Goal: Task Accomplishment & Management: Manage account settings

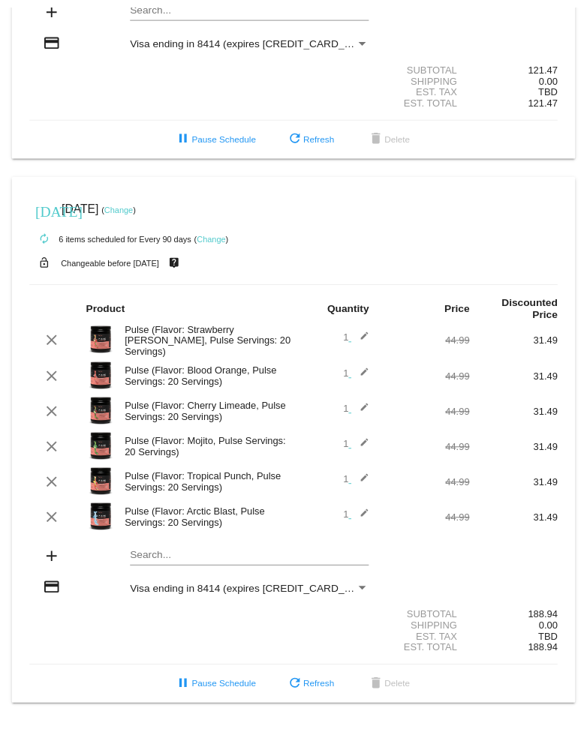
scroll to position [327, 0]
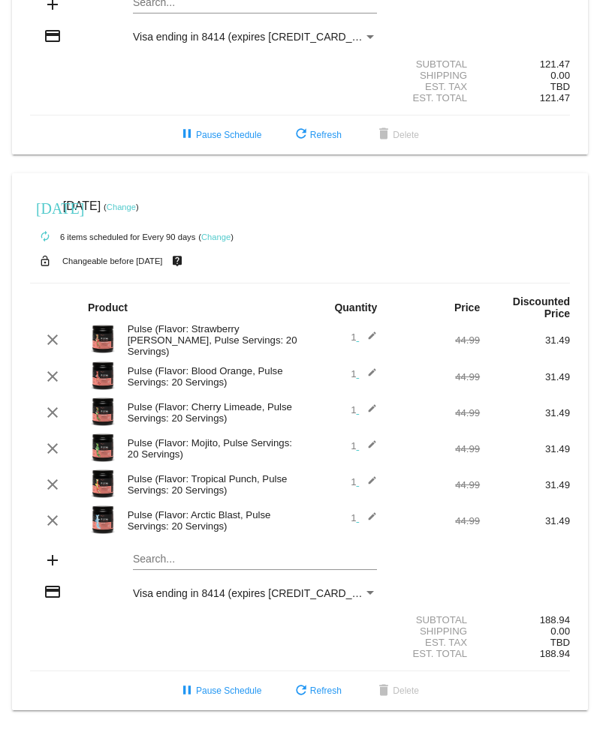
click at [136, 203] on link "Change" at bounding box center [121, 207] width 29 height 9
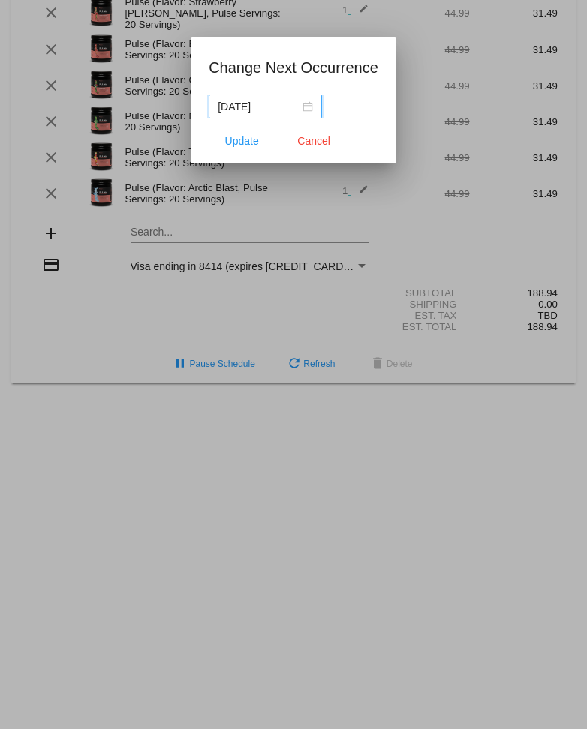
click at [302, 108] on div "[DATE]" at bounding box center [265, 106] width 95 height 17
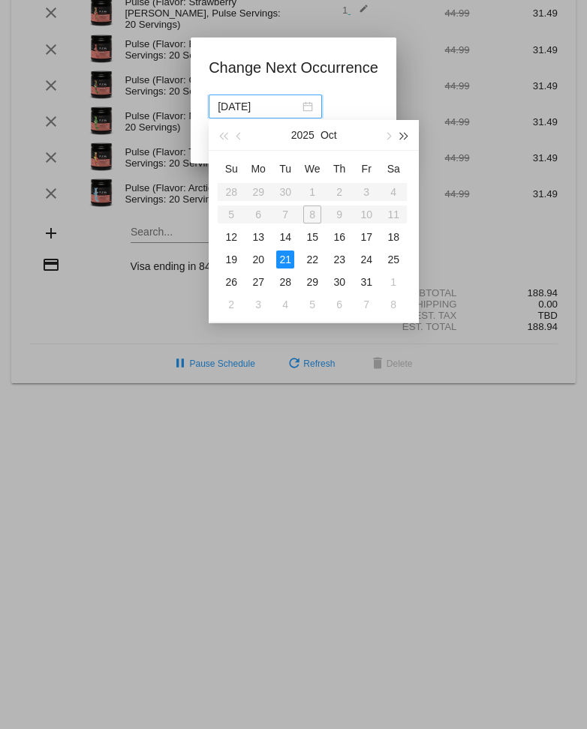
click at [399, 140] on button "button" at bounding box center [404, 135] width 17 height 30
click at [225, 137] on span "button" at bounding box center [223, 137] width 8 height 8
click at [390, 136] on button "button" at bounding box center [387, 135] width 17 height 30
click at [387, 136] on span "button" at bounding box center [388, 137] width 8 height 8
click at [230, 263] on div "21" at bounding box center [231, 260] width 18 height 18
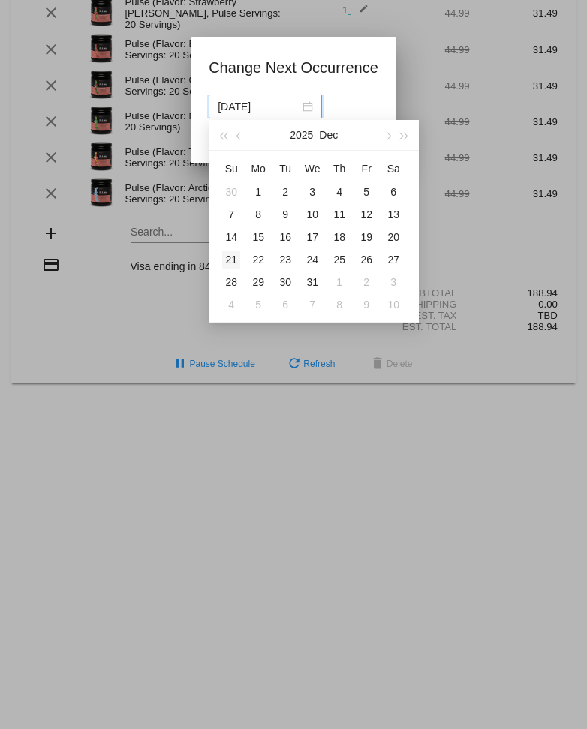
type input "[DATE]"
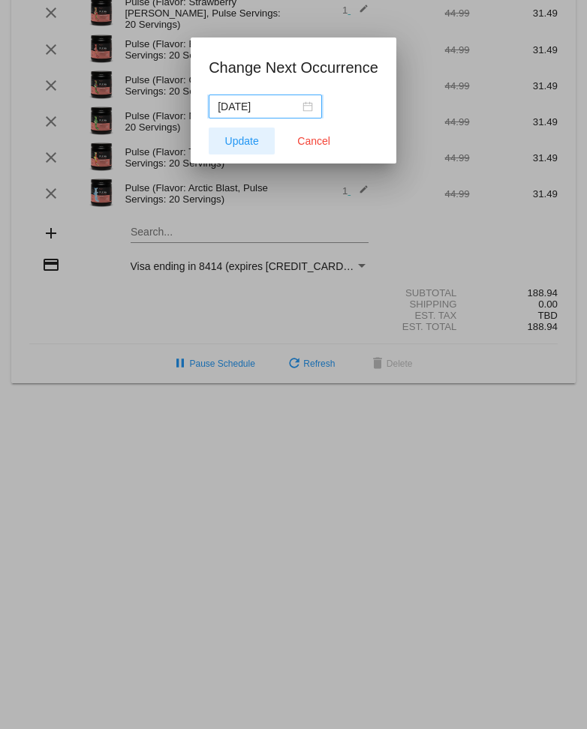
click at [249, 137] on span "Update" at bounding box center [242, 141] width 34 height 12
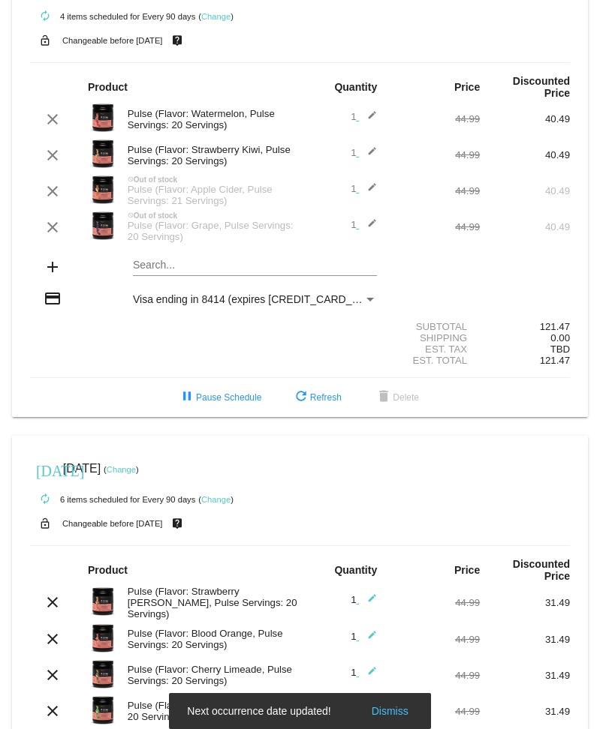
scroll to position [0, 0]
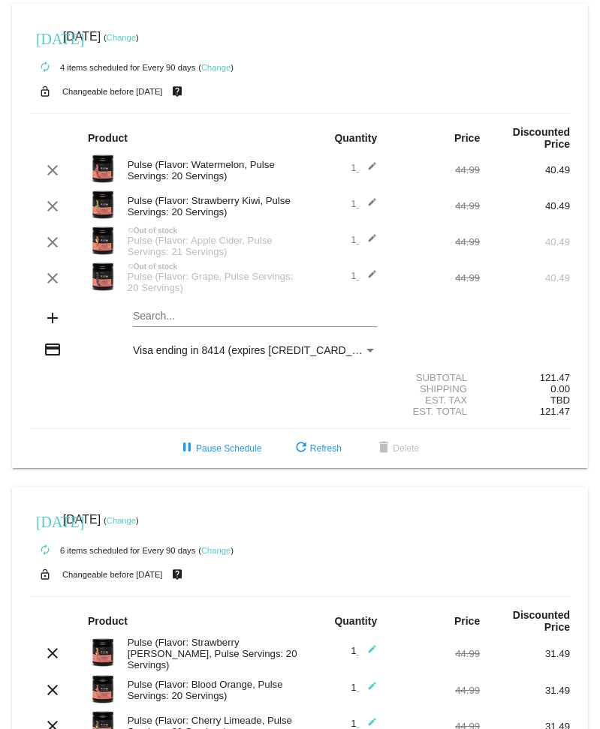
click at [136, 38] on link "Change" at bounding box center [121, 37] width 29 height 9
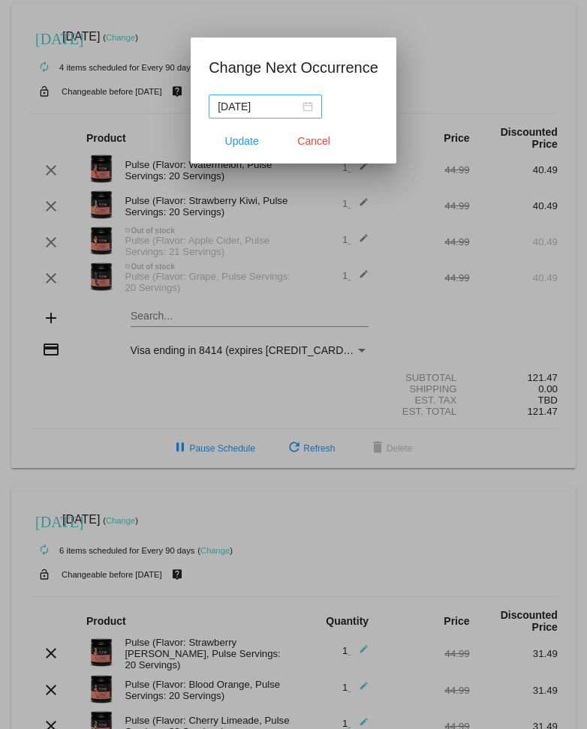
click at [302, 110] on div "[DATE]" at bounding box center [265, 106] width 95 height 17
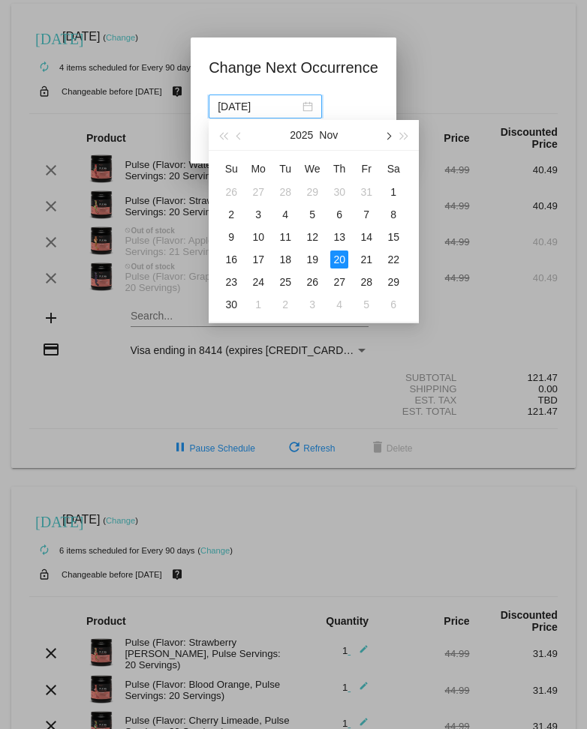
click at [387, 138] on span "button" at bounding box center [388, 137] width 8 height 8
click at [232, 263] on div "21" at bounding box center [231, 260] width 18 height 18
type input "[DATE]"
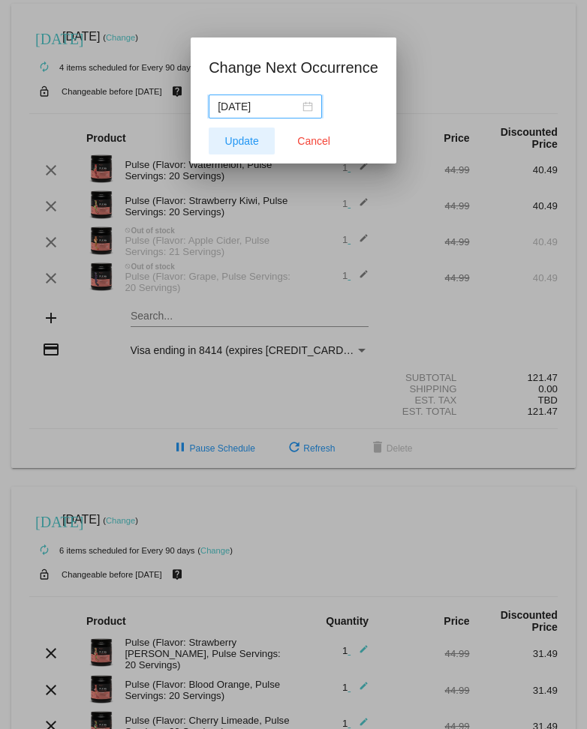
click at [251, 138] on span "Update" at bounding box center [242, 141] width 34 height 12
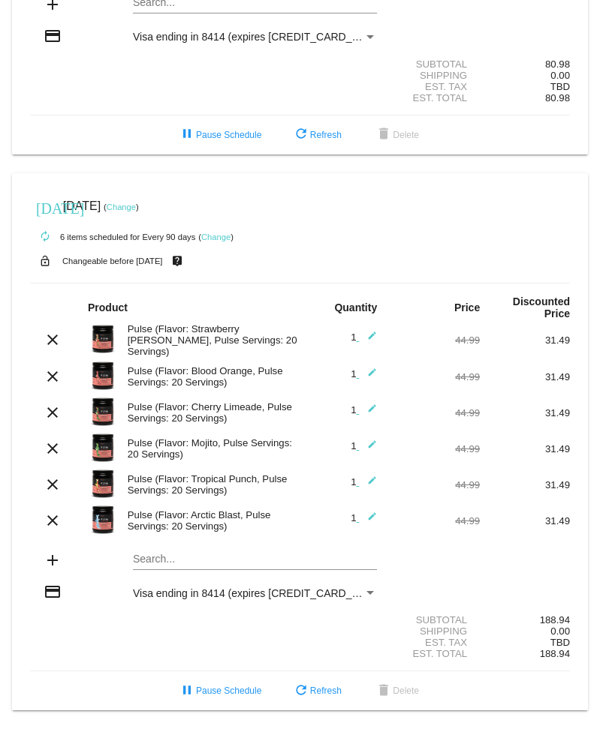
scroll to position [323, 0]
